Goal: Download file/media

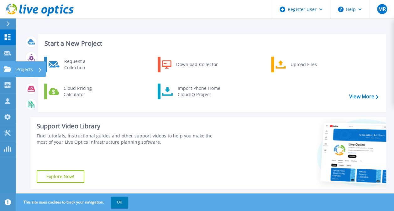
click at [19, 69] on p "Projects" at bounding box center [24, 69] width 17 height 16
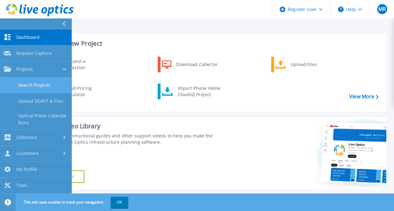
click at [39, 81] on link "Search Projects" at bounding box center [35, 85] width 71 height 16
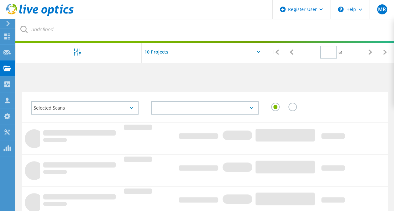
type input "1"
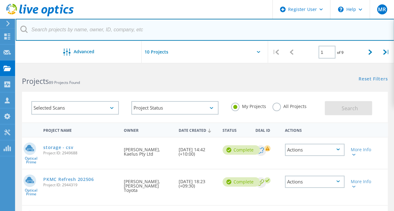
click at [170, 26] on input "text" at bounding box center [205, 30] width 378 height 22
paste input "2867632"
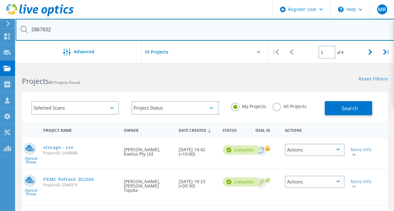
type input "2867632"
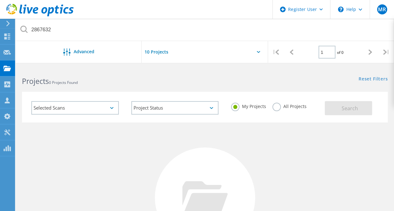
click at [275, 107] on label "All Projects" at bounding box center [289, 106] width 34 height 6
click at [0, 0] on input "All Projects" at bounding box center [0, 0] width 0 height 0
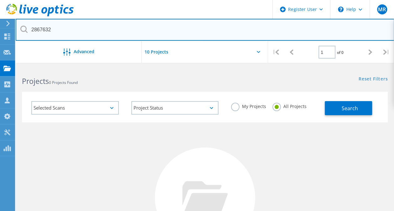
click at [172, 32] on input "2867632" at bounding box center [205, 30] width 378 height 22
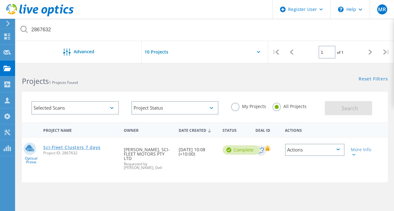
click at [90, 148] on link "Sci-Fleet Clusters 7 days" at bounding box center [71, 147] width 57 height 4
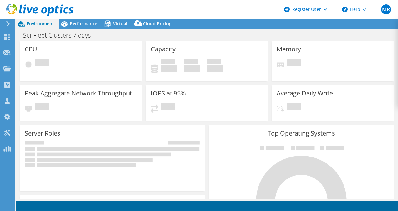
select select "[GEOGRAPHIC_DATA]"
select select "AUD"
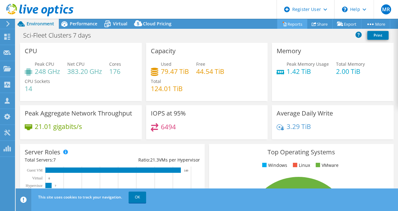
click at [290, 21] on link "Reports" at bounding box center [292, 24] width 30 height 10
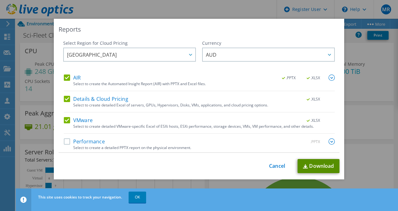
click at [320, 165] on link "Download" at bounding box center [319, 166] width 42 height 14
click at [275, 167] on link "Cancel" at bounding box center [277, 166] width 16 height 6
